Goal: Task Accomplishment & Management: Manage account settings

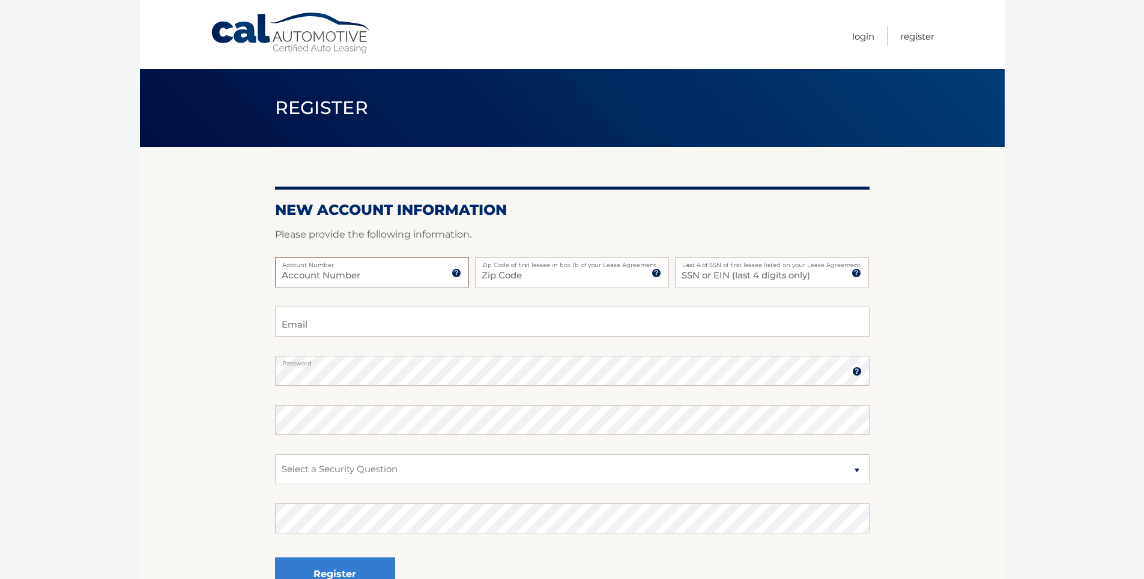
click at [292, 273] on input "Account Number" at bounding box center [372, 273] width 194 height 30
click at [288, 272] on input "Account Number" at bounding box center [372, 273] width 194 height 30
type input "44458599246"
click at [538, 275] on input "Zip Code" at bounding box center [572, 273] width 194 height 30
type input "33155"
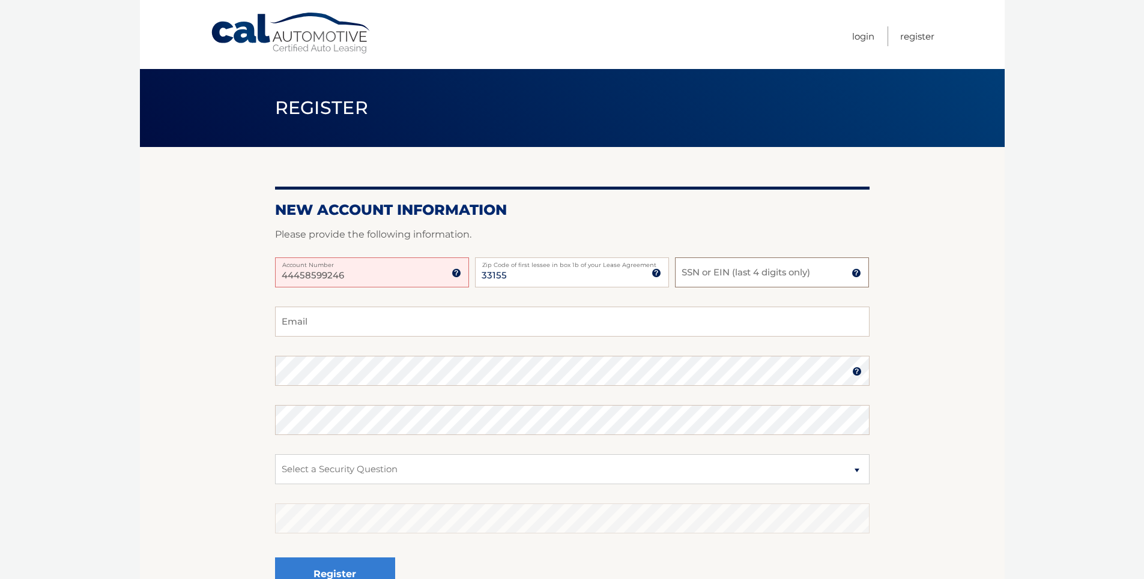
click at [698, 270] on input "SSN or EIN (last 4 digits only)" at bounding box center [772, 273] width 194 height 30
type input "5975"
click at [295, 321] on input "Email" at bounding box center [572, 322] width 594 height 30
type input "mykeytee1@aol.com"
click at [857, 473] on select "Select a Security Question What was the name of your elementary school? What is…" at bounding box center [572, 470] width 594 height 30
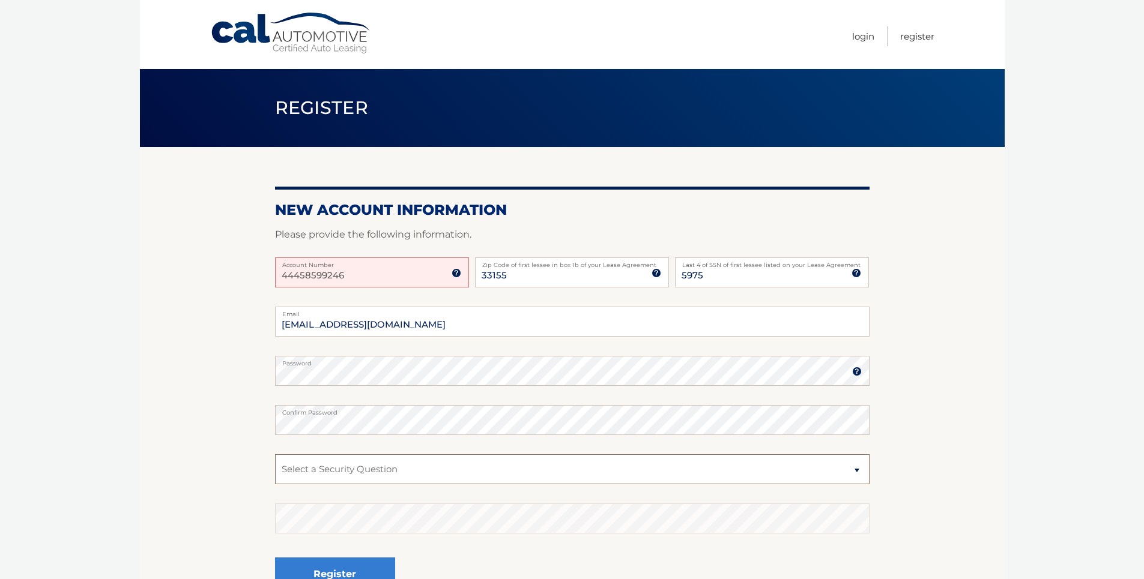
select select "1"
click at [275, 455] on select "Select a Security Question What was the name of your elementary school? What is…" at bounding box center [572, 470] width 594 height 30
click at [350, 569] on button "Register" at bounding box center [335, 574] width 120 height 33
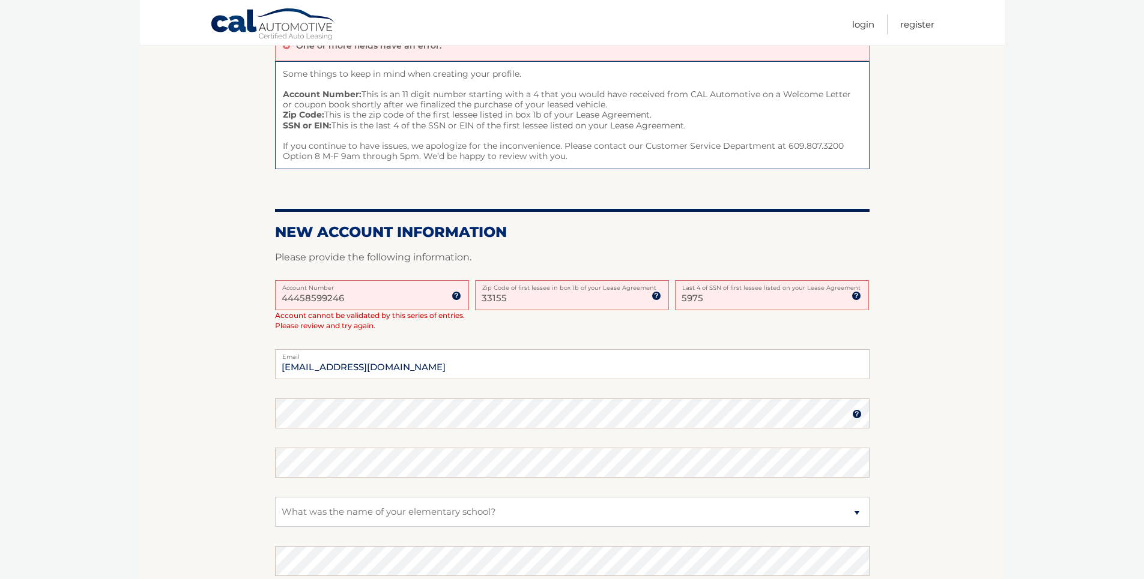
scroll to position [114, 0]
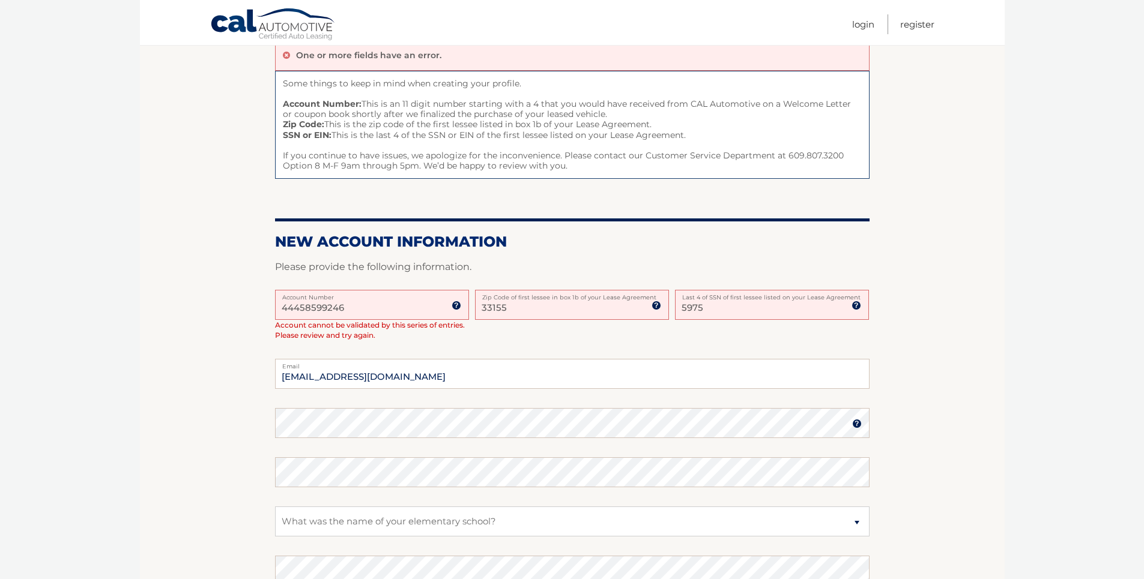
click at [361, 311] on input "44458599246" at bounding box center [372, 305] width 194 height 30
type input "4"
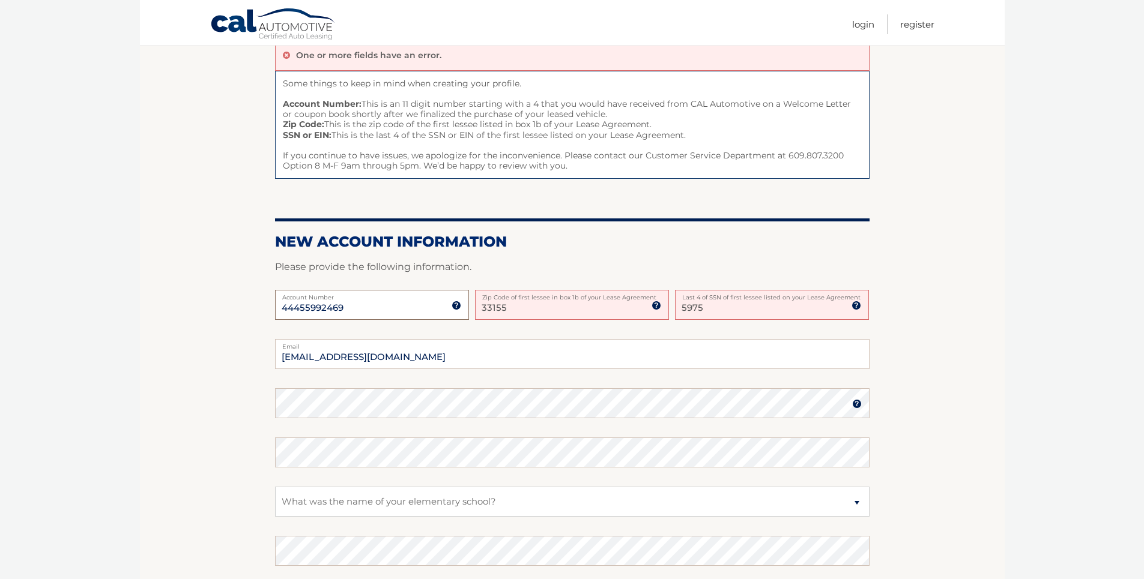
type input "44455992469"
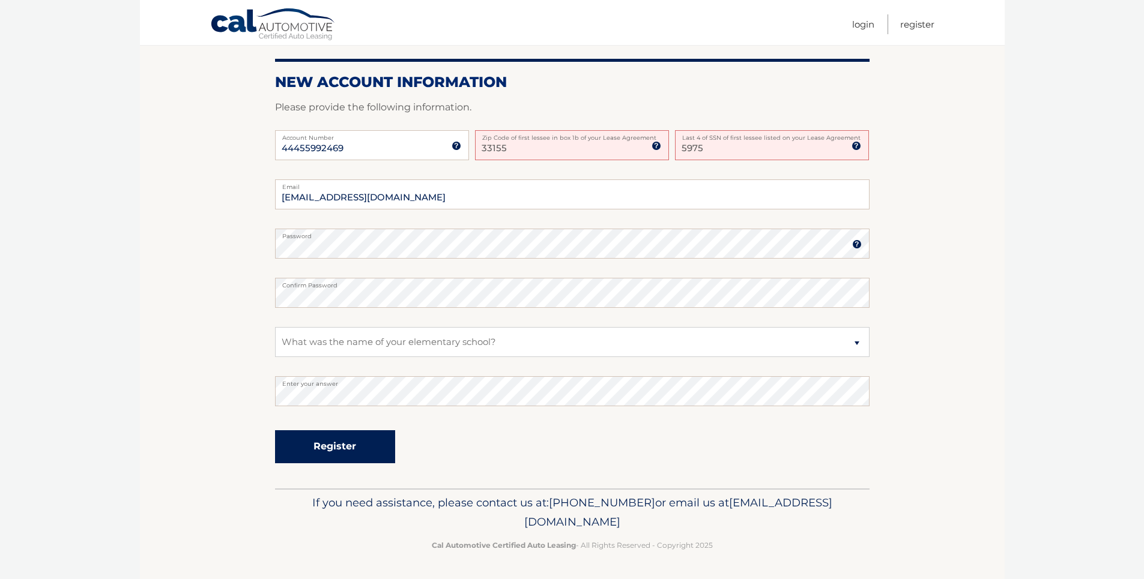
click at [317, 453] on button "Register" at bounding box center [335, 447] width 120 height 33
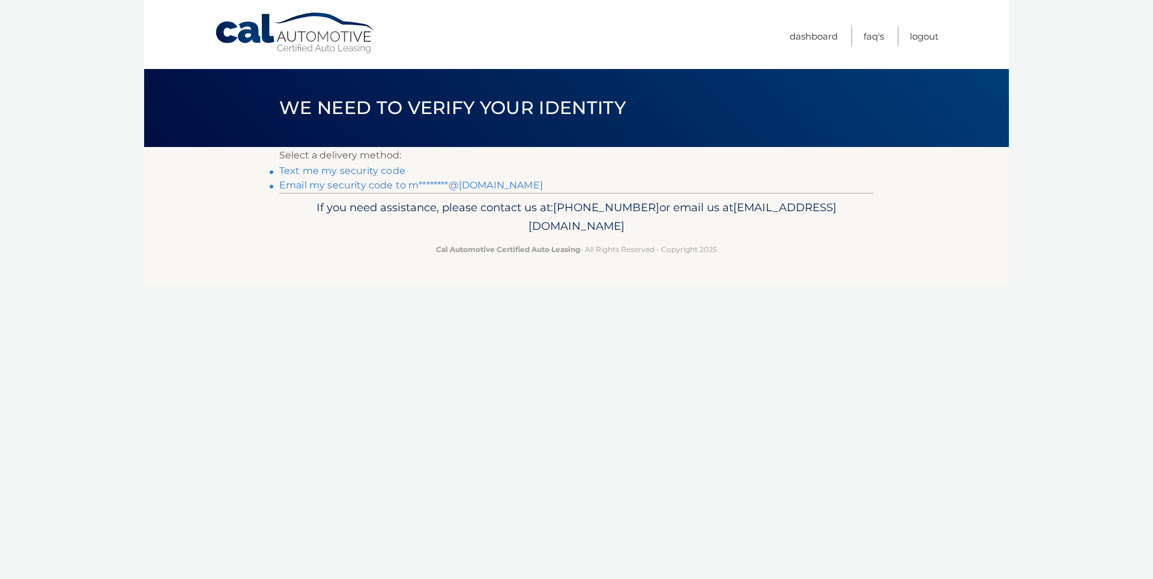
click at [349, 171] on link "Text me my security code" at bounding box center [342, 170] width 126 height 11
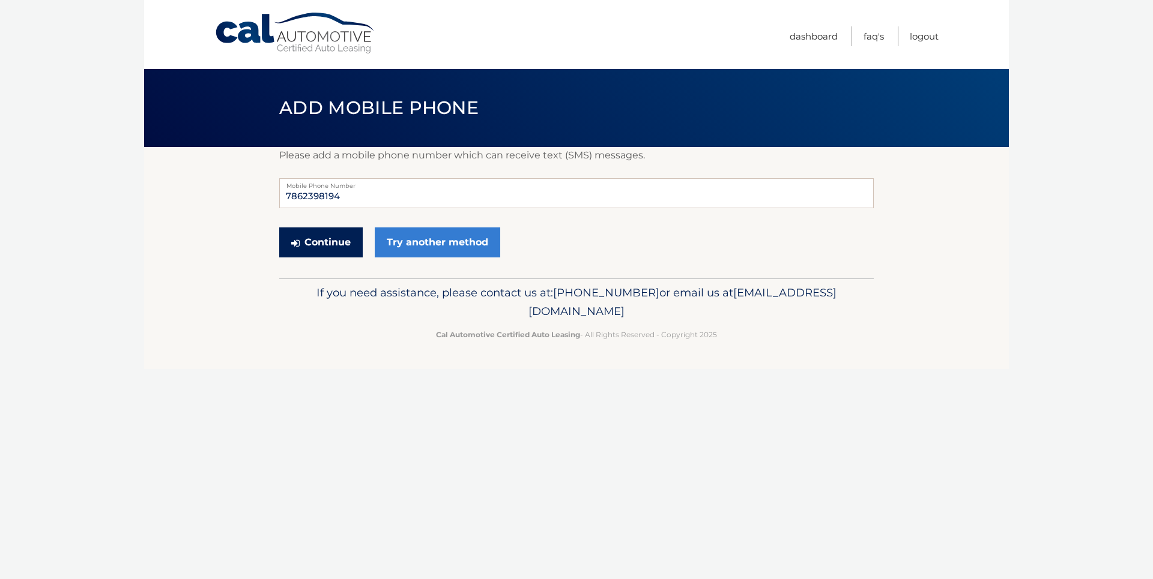
click at [333, 246] on button "Continue" at bounding box center [320, 243] width 83 height 30
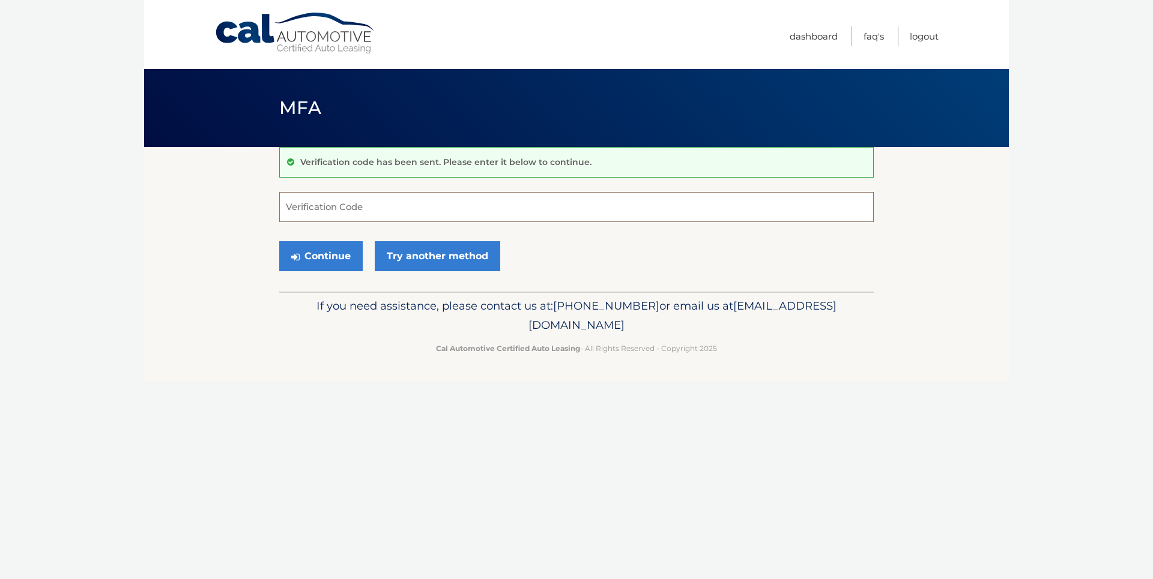
click at [291, 205] on input "Verification Code" at bounding box center [576, 207] width 594 height 30
type input "749474"
click at [321, 260] on button "Continue" at bounding box center [320, 256] width 83 height 30
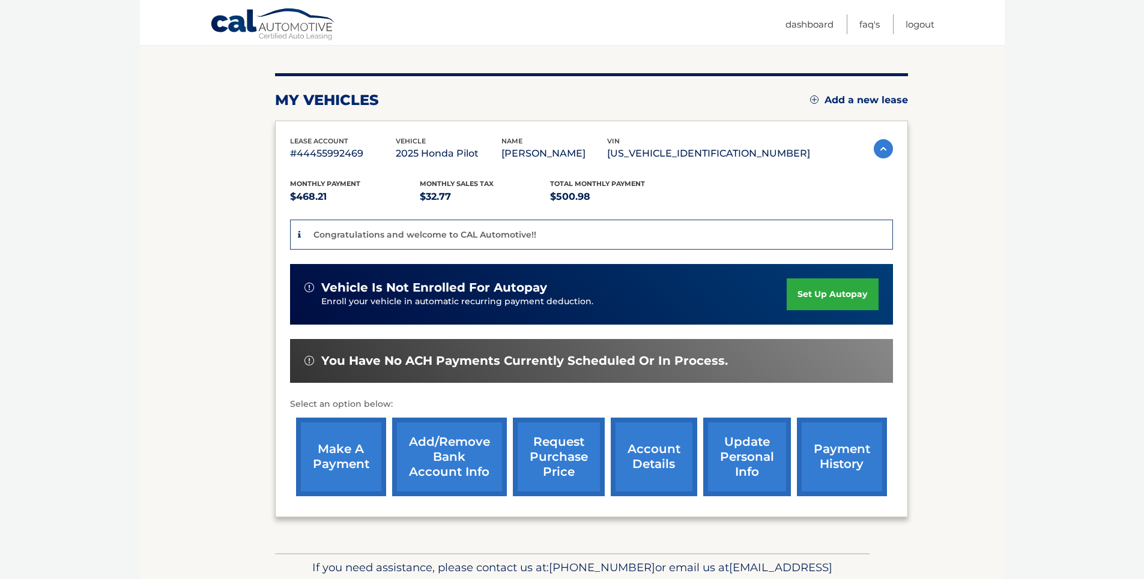
scroll to position [180, 0]
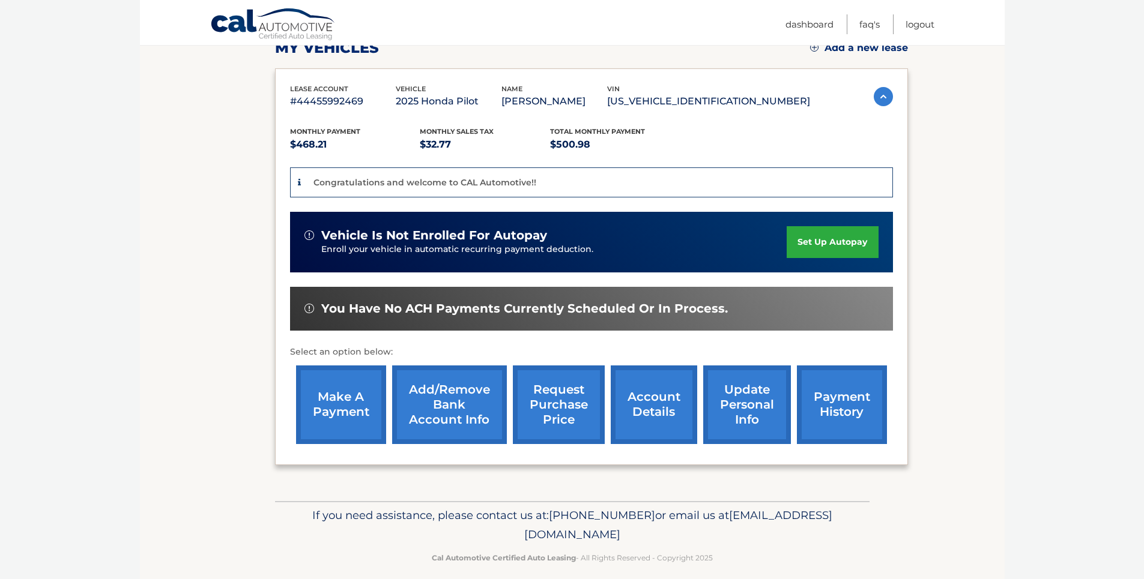
click at [832, 243] on link "set up autopay" at bounding box center [832, 242] width 91 height 32
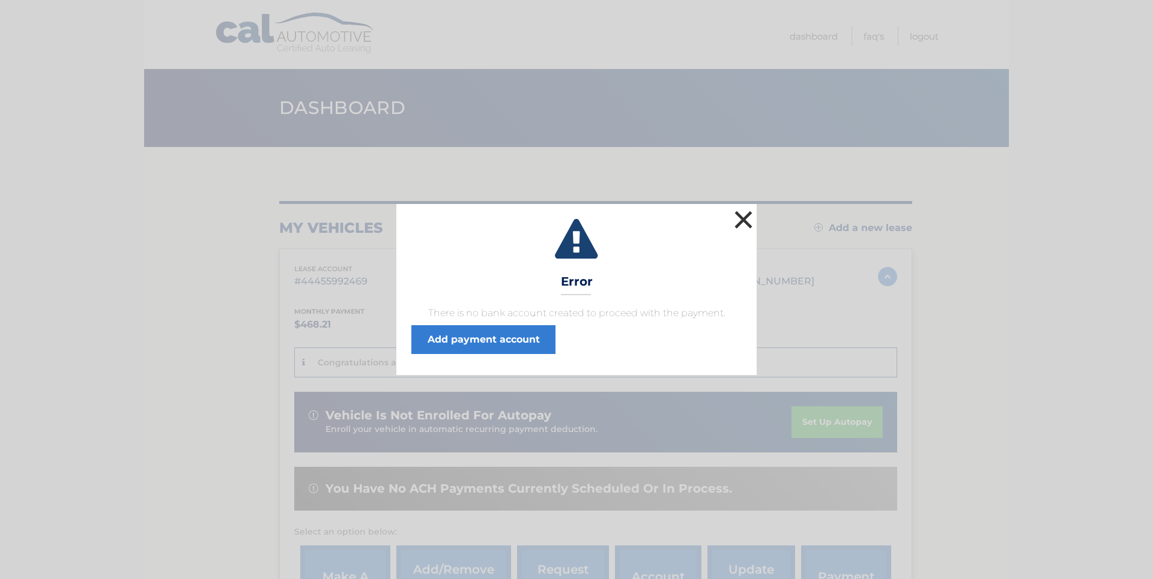
click at [740, 216] on button "×" at bounding box center [743, 220] width 24 height 24
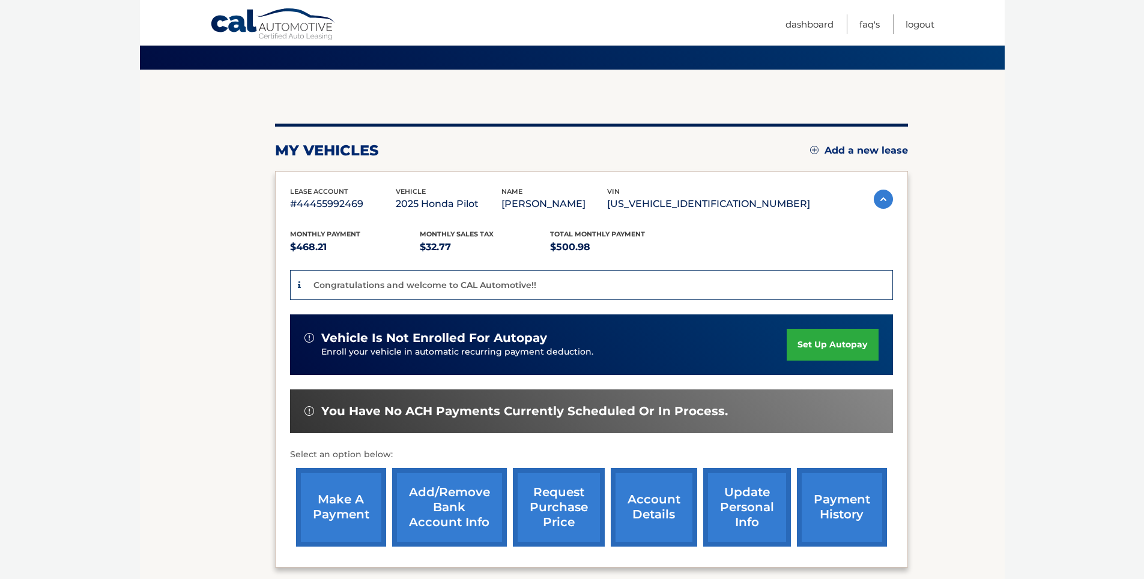
scroll to position [120, 0]
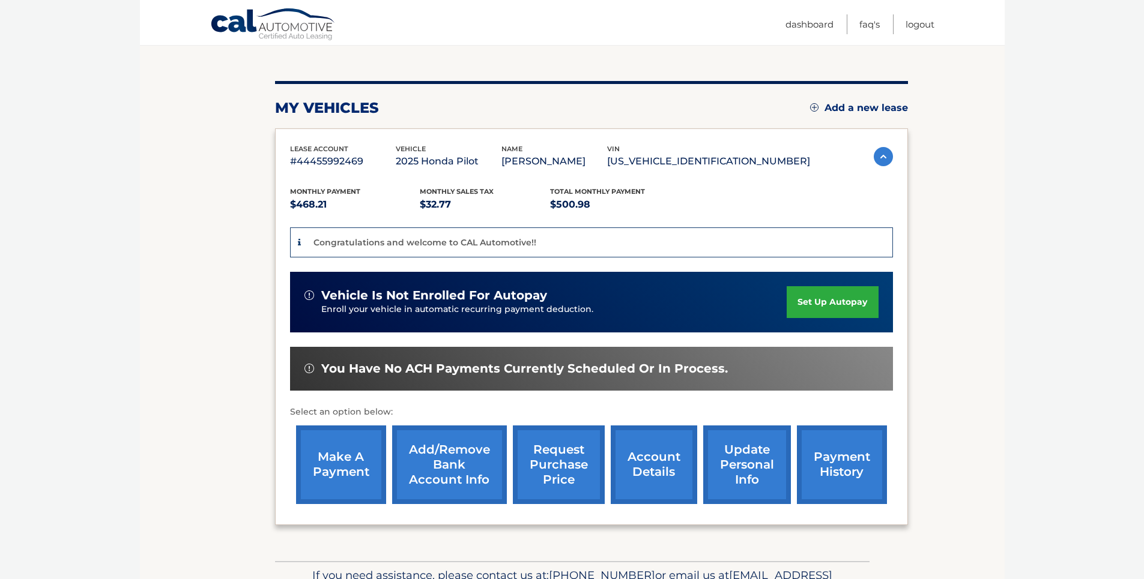
click at [447, 467] on link "Add/Remove bank account info" at bounding box center [449, 465] width 115 height 79
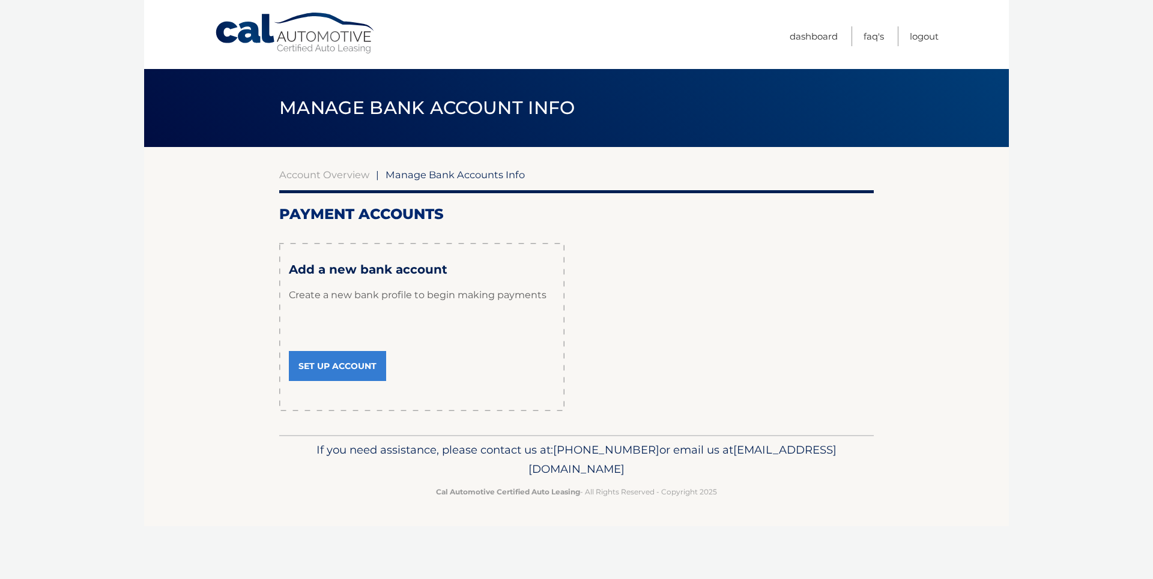
click at [328, 367] on link "Set Up Account" at bounding box center [337, 366] width 97 height 30
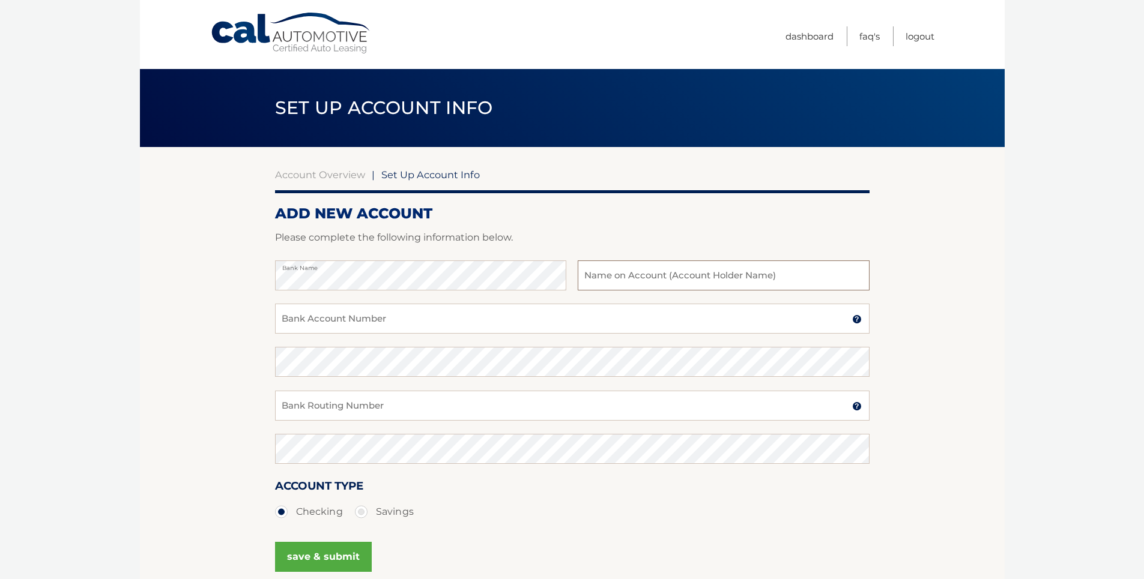
click at [588, 277] on input "text" at bounding box center [723, 276] width 291 height 30
type input "[PERSON_NAME]"
click at [289, 321] on input "Bank Account Number" at bounding box center [572, 319] width 594 height 30
type input "08128305"
click at [310, 409] on input "Bank Routing Number" at bounding box center [572, 406] width 594 height 30
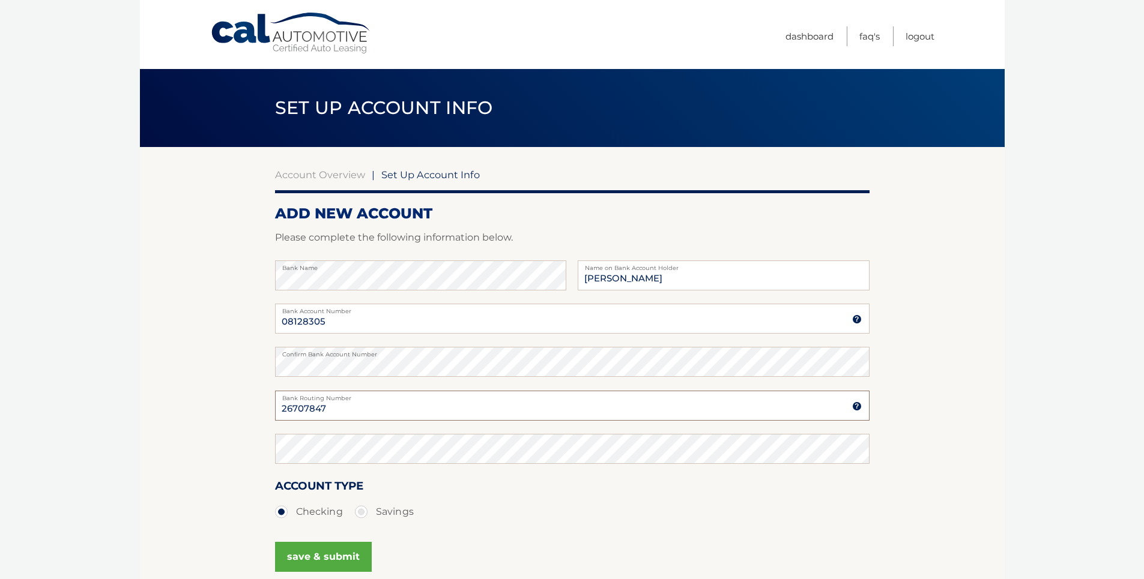
click at [309, 408] on input "26707847" at bounding box center [572, 406] width 594 height 30
type input "267077847"
click at [313, 559] on button "save & submit" at bounding box center [323, 557] width 97 height 30
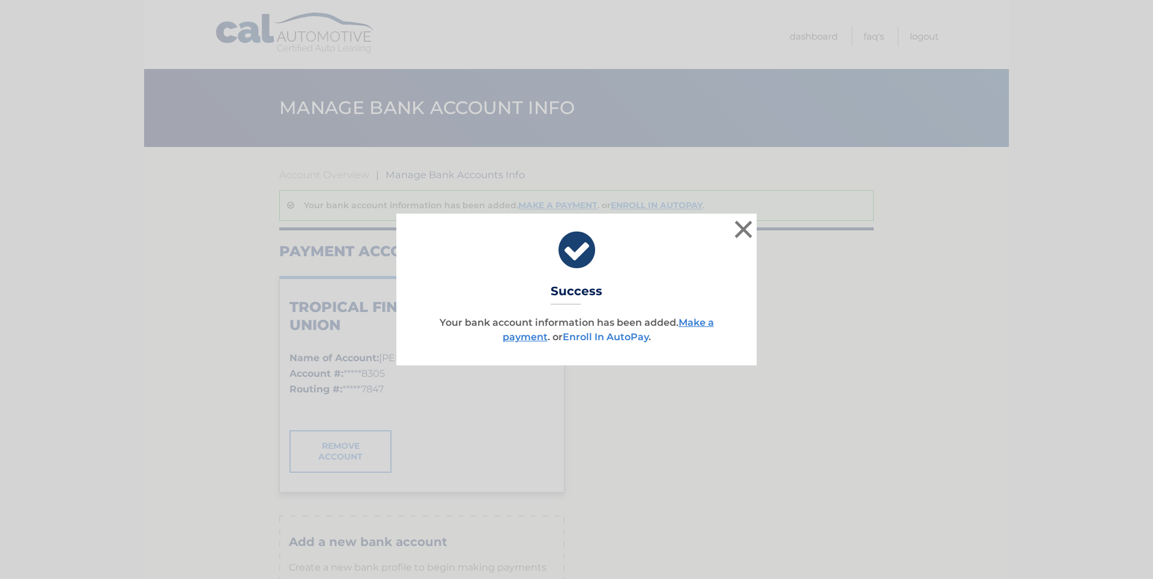
click at [615, 338] on link "Enroll In AutoPay" at bounding box center [606, 336] width 86 height 11
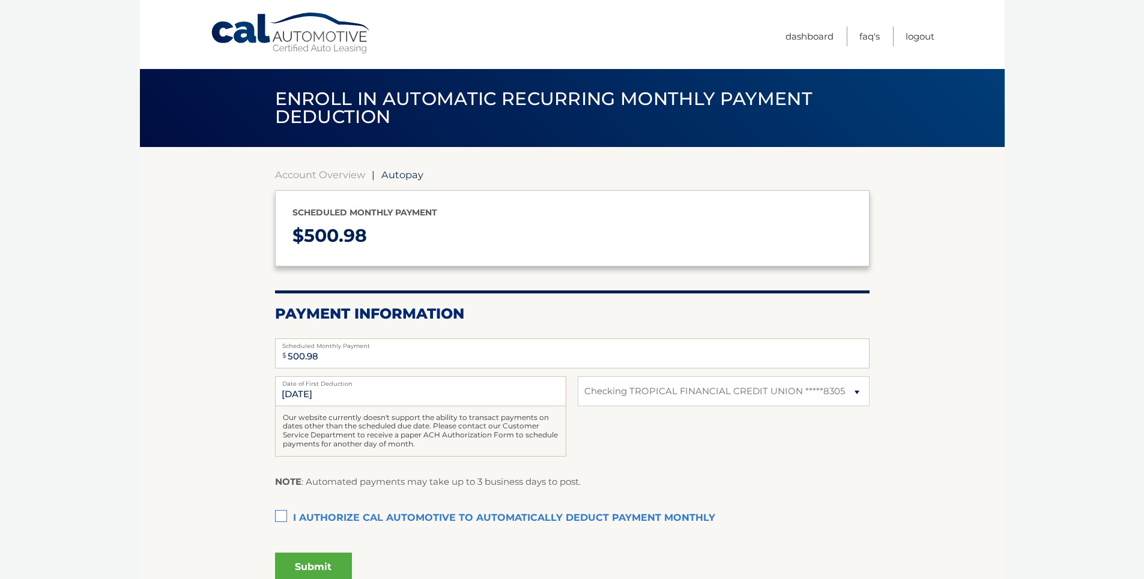
select select "YzBmN2NiOGUtYjRiOS00YWM0LWJiMjktZTE0ODhlYzg0YWRi"
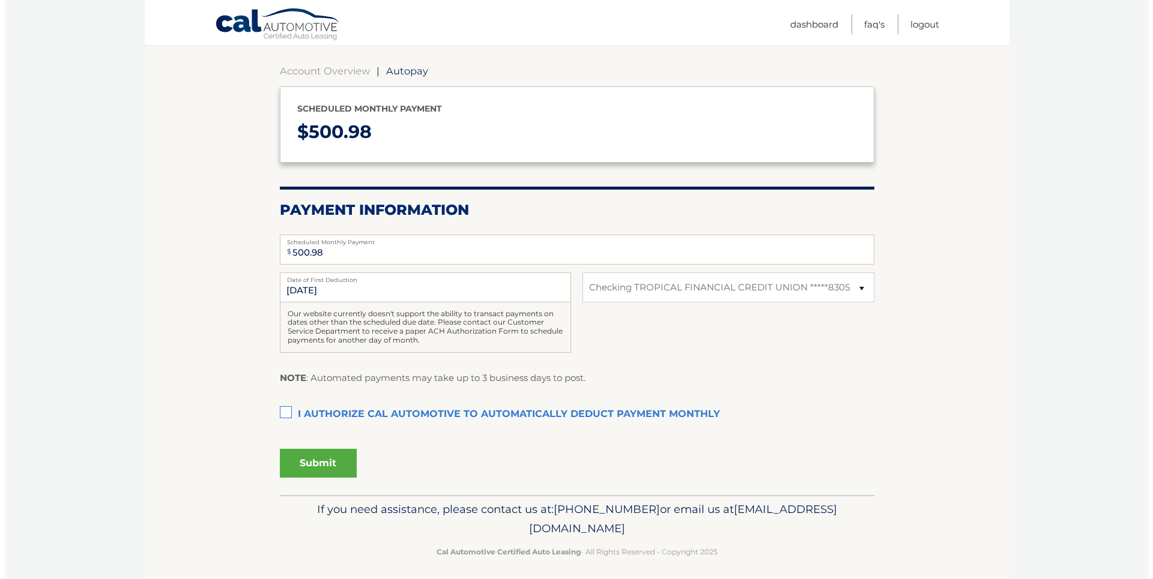
scroll to position [110, 0]
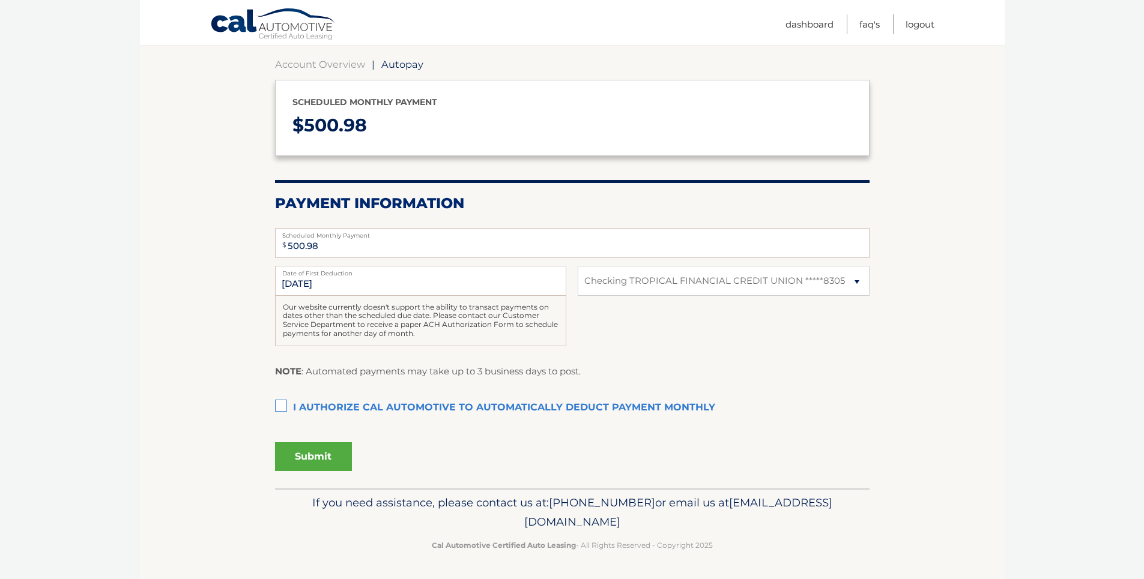
click at [282, 407] on label "I authorize cal automotive to automatically deduct payment monthly This checkbo…" at bounding box center [572, 408] width 594 height 24
click at [0, 0] on input "I authorize cal automotive to automatically deduct payment monthly This checkbo…" at bounding box center [0, 0] width 0 height 0
click at [311, 457] on button "Submit" at bounding box center [313, 457] width 77 height 29
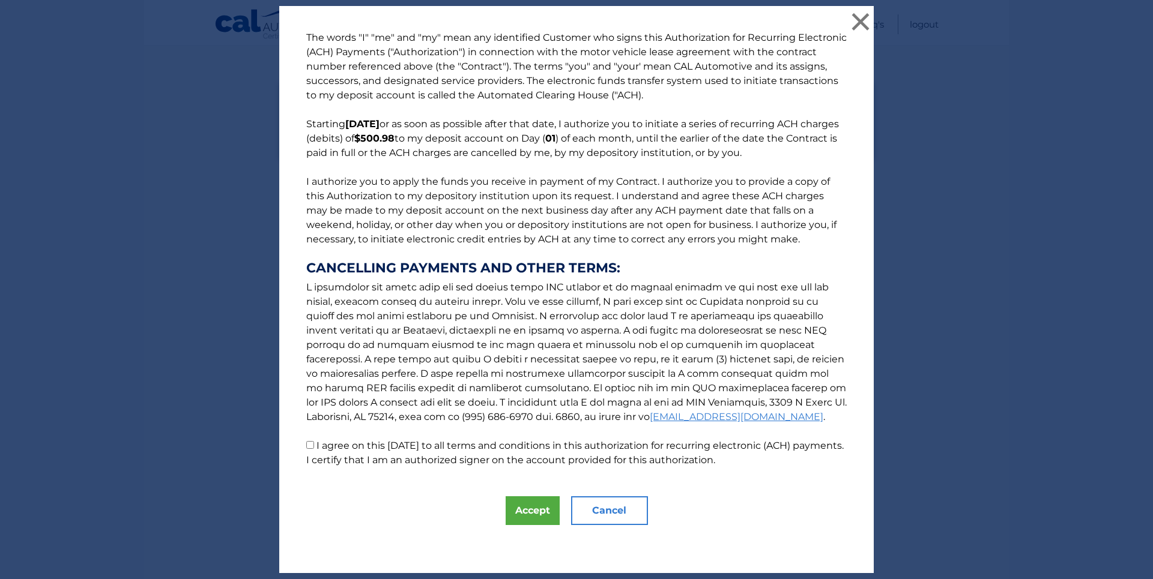
click at [306, 447] on input "I agree on this 08/26/2025 to all terms and conditions in this authorization fo…" at bounding box center [310, 445] width 8 height 8
checkbox input "true"
click at [533, 513] on button "Accept" at bounding box center [533, 511] width 54 height 29
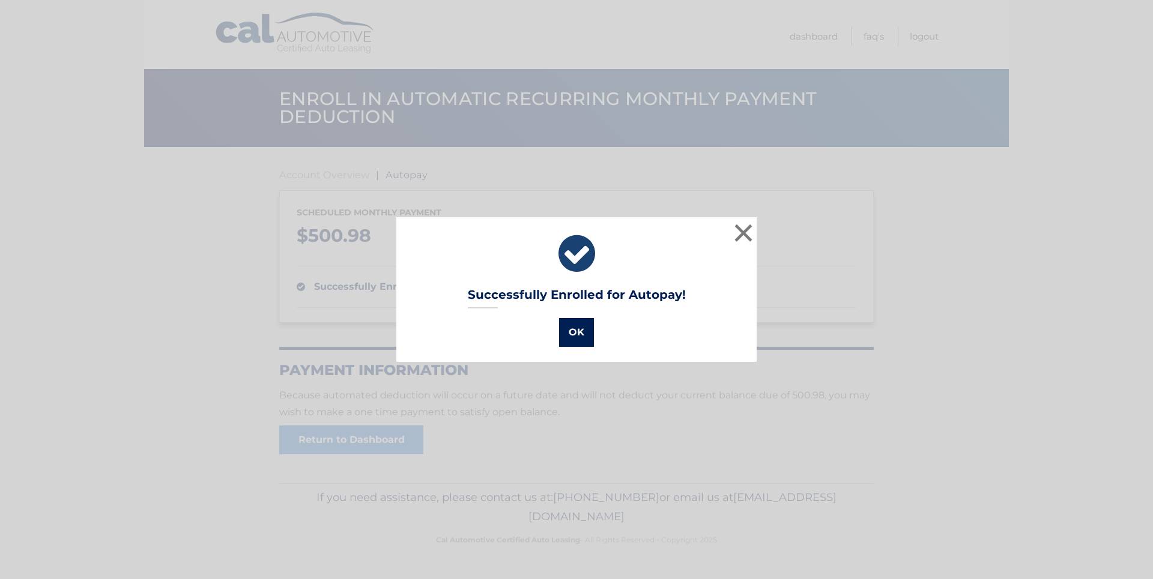
click at [574, 333] on button "OK" at bounding box center [576, 332] width 35 height 29
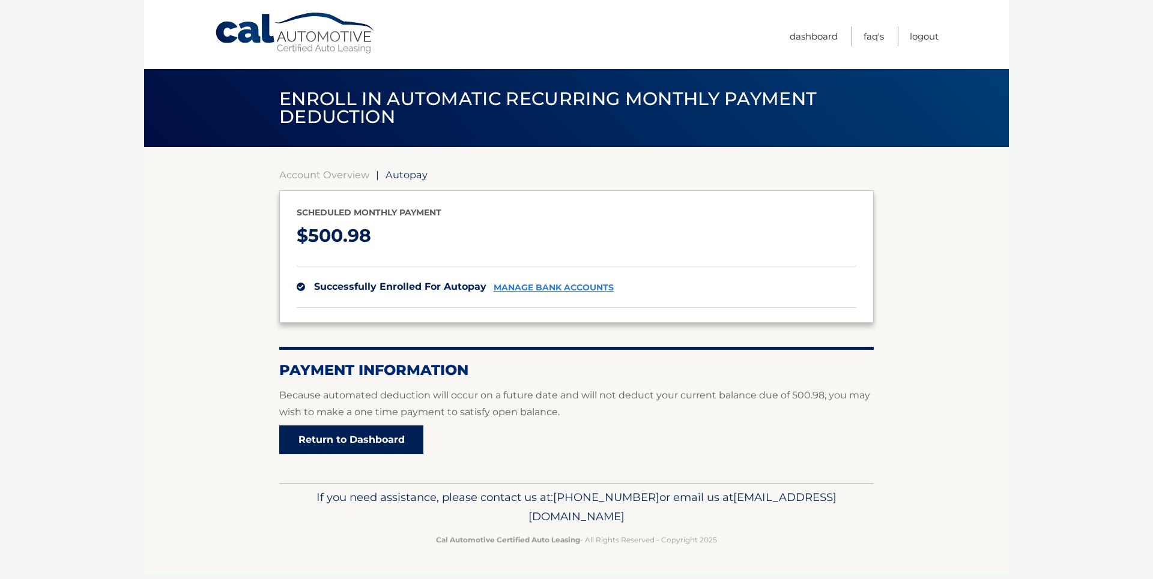
click at [352, 441] on link "Return to Dashboard" at bounding box center [351, 440] width 144 height 29
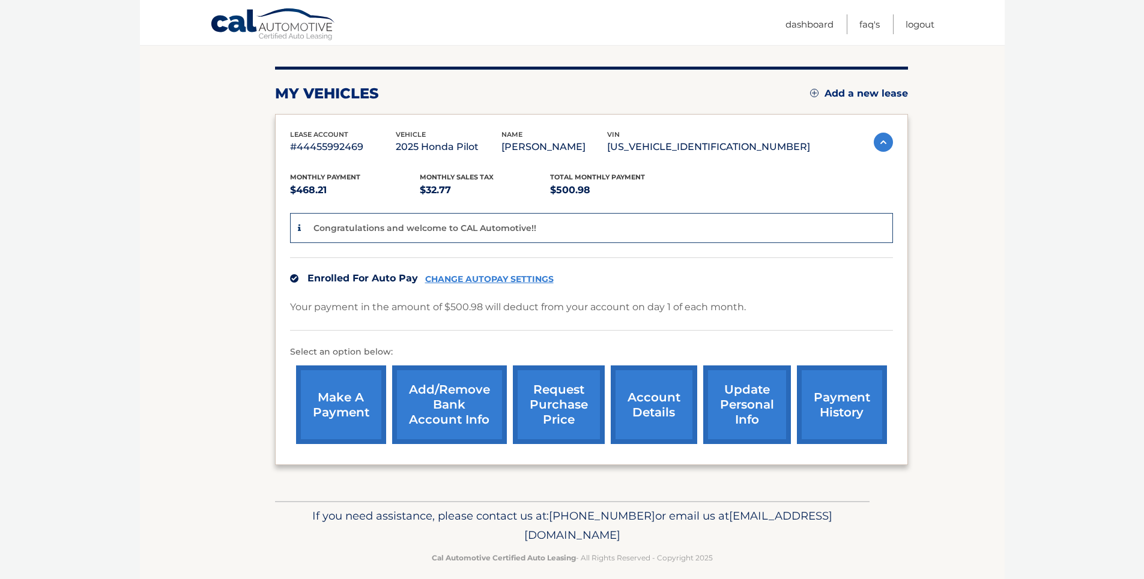
scroll to position [148, 0]
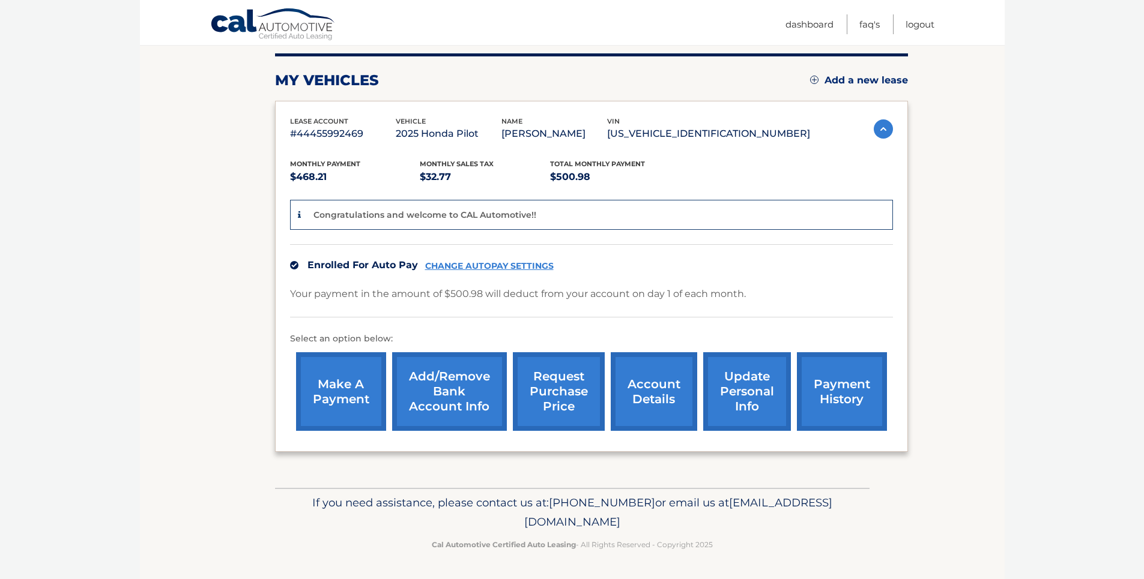
click at [559, 386] on link "request purchase price" at bounding box center [559, 391] width 92 height 79
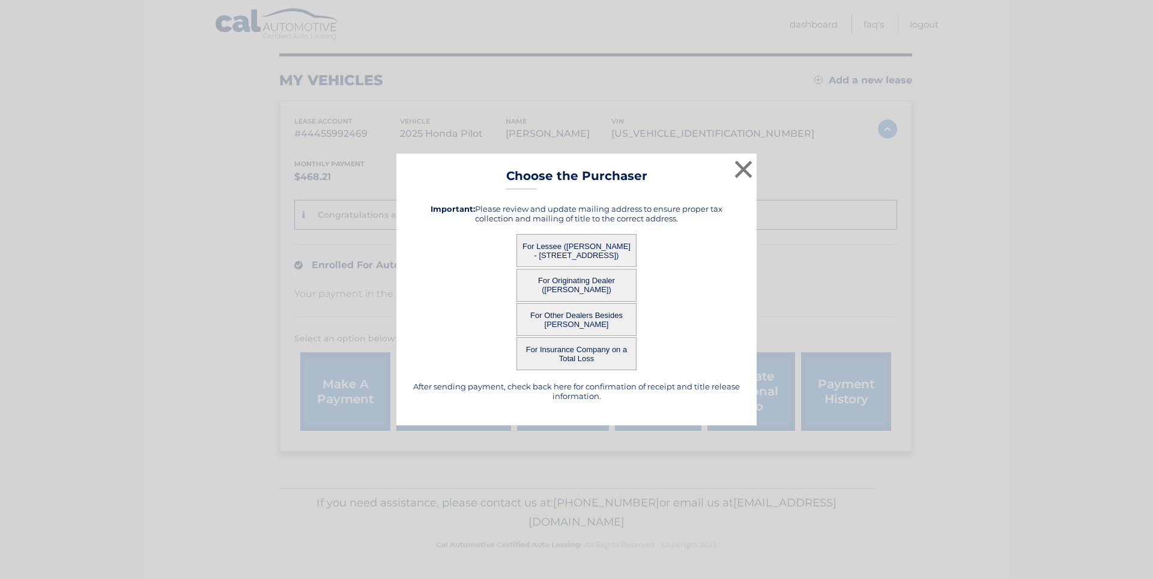
click at [565, 247] on button "For Lessee ([PERSON_NAME] - [STREET_ADDRESS])" at bounding box center [576, 250] width 120 height 33
click at [745, 168] on button "×" at bounding box center [743, 169] width 24 height 24
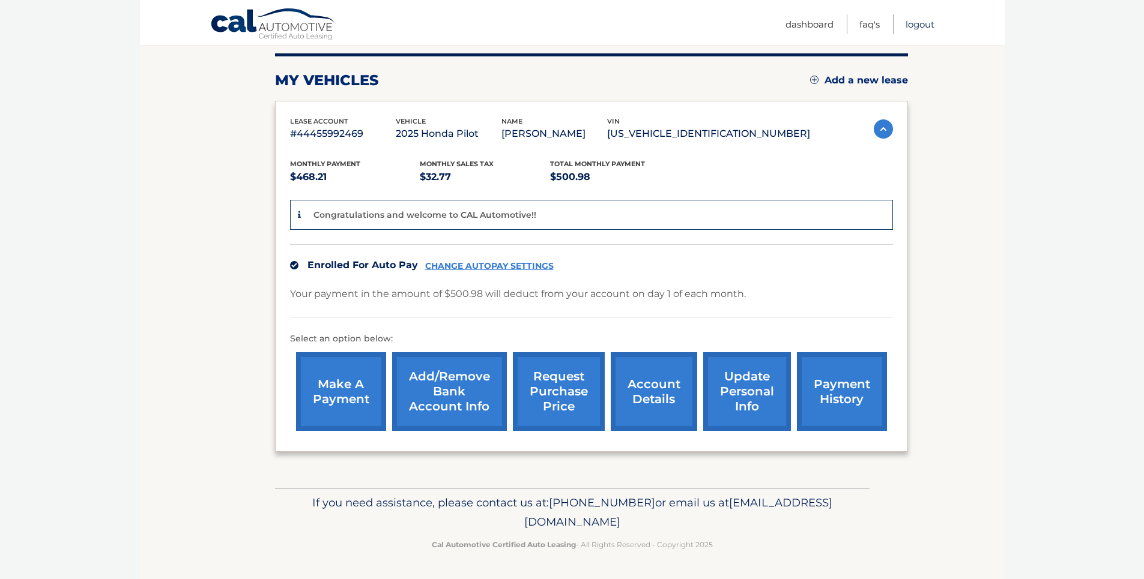
click at [921, 25] on link "Logout" at bounding box center [920, 24] width 29 height 20
